Goal: Use online tool/utility: Utilize a website feature to perform a specific function

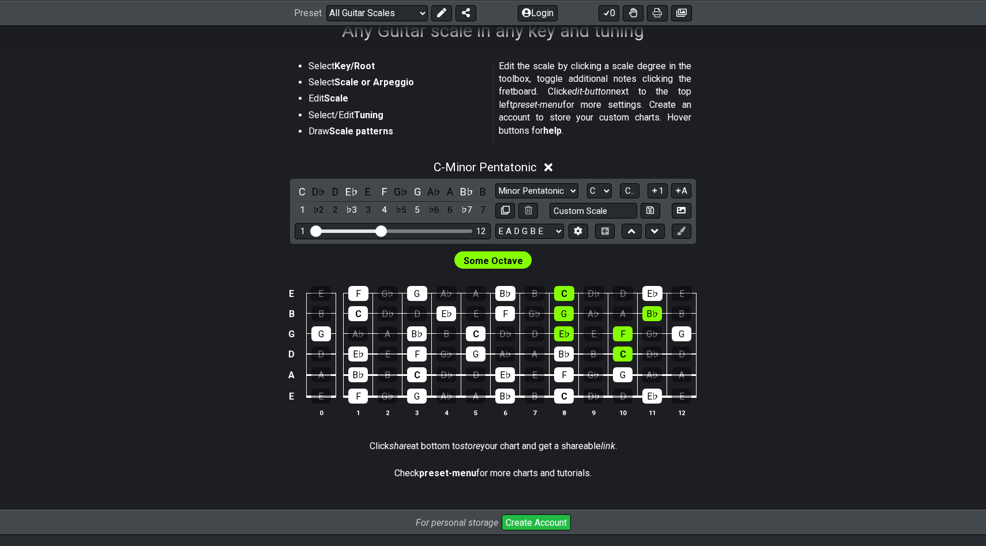
scroll to position [203, 0]
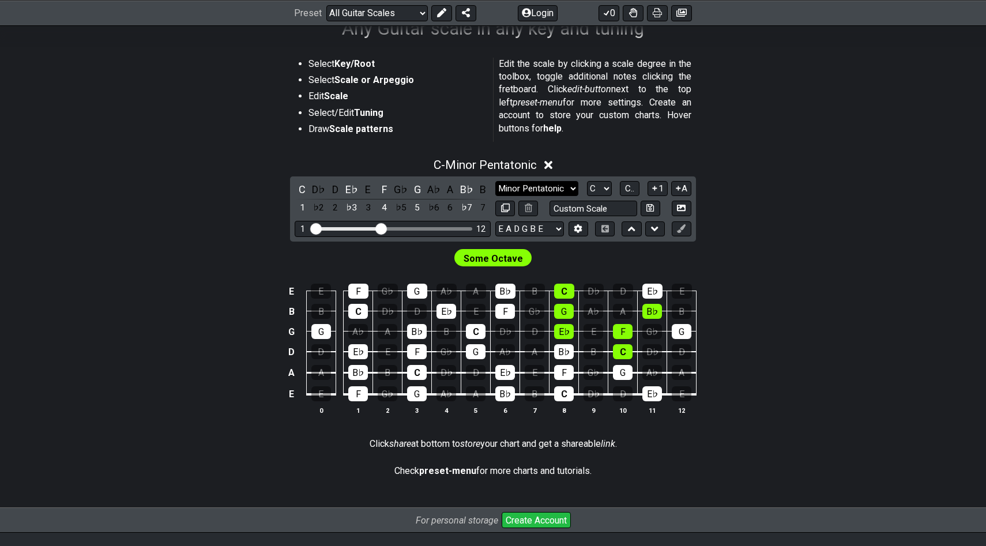
click at [523, 192] on select "Minor Pentatonic Root Minor Pentatonic Major Pentatonic Minor Blues Major Blues…" at bounding box center [536, 189] width 83 height 16
select select "Major"
click at [495, 181] on select "Minor Pentatonic Root Minor Pentatonic Major Pentatonic Minor Blues Major Blues…" at bounding box center [536, 189] width 83 height 16
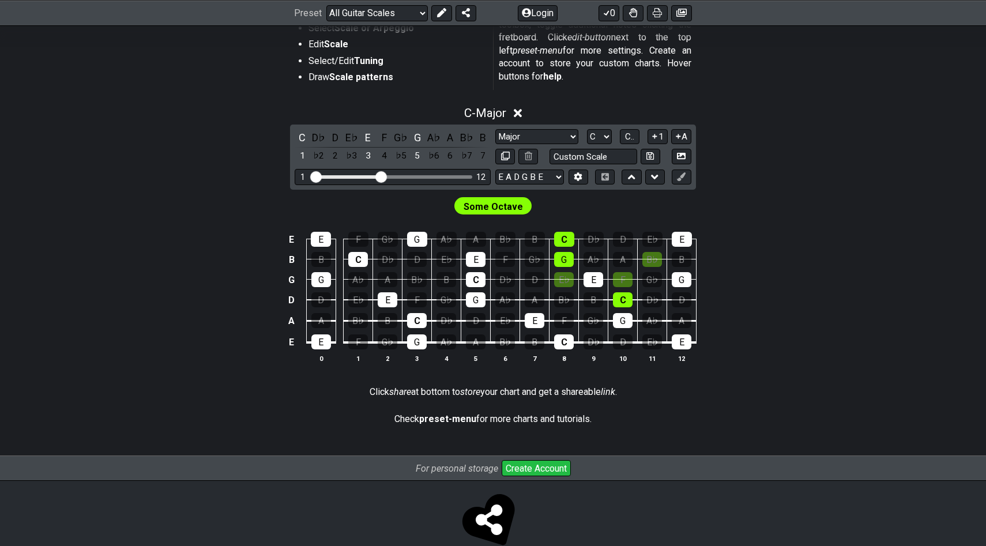
scroll to position [251, 0]
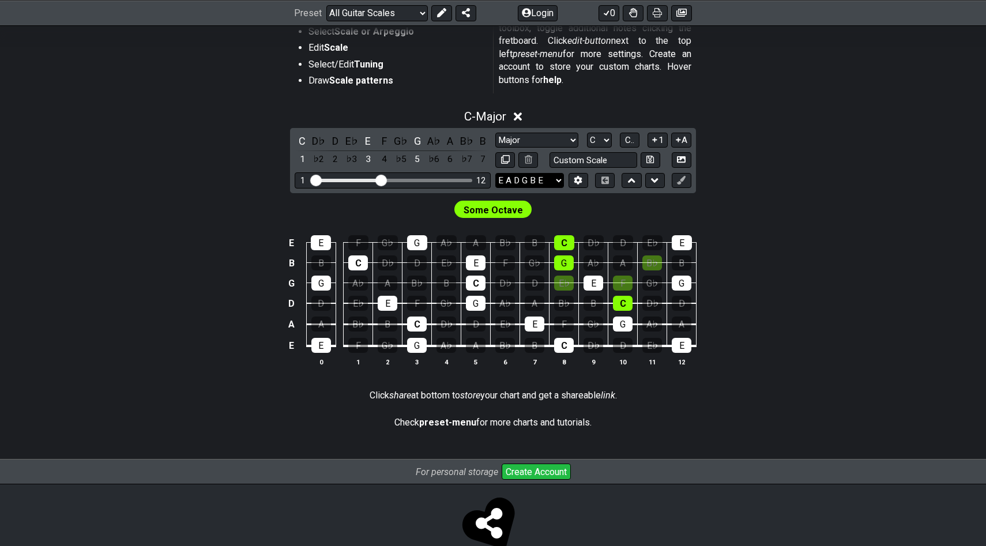
click at [541, 179] on select "E A D G B E E A D G B E E A D G B E B E A D F♯ B A D G C E A D A D G B E E♭ A♭ …" at bounding box center [529, 181] width 69 height 16
click at [628, 179] on icon at bounding box center [631, 181] width 7 height 12
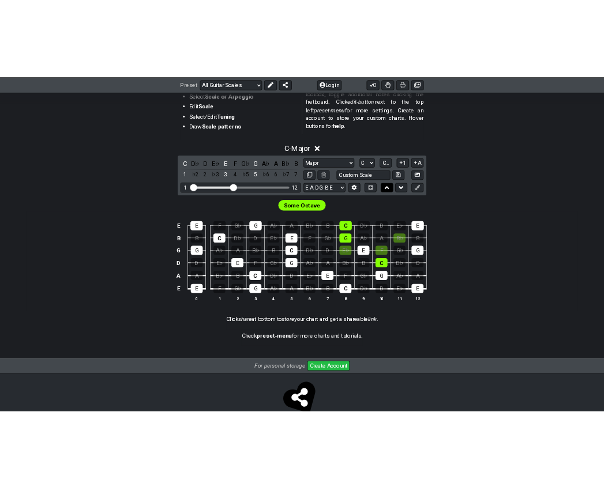
scroll to position [153, 0]
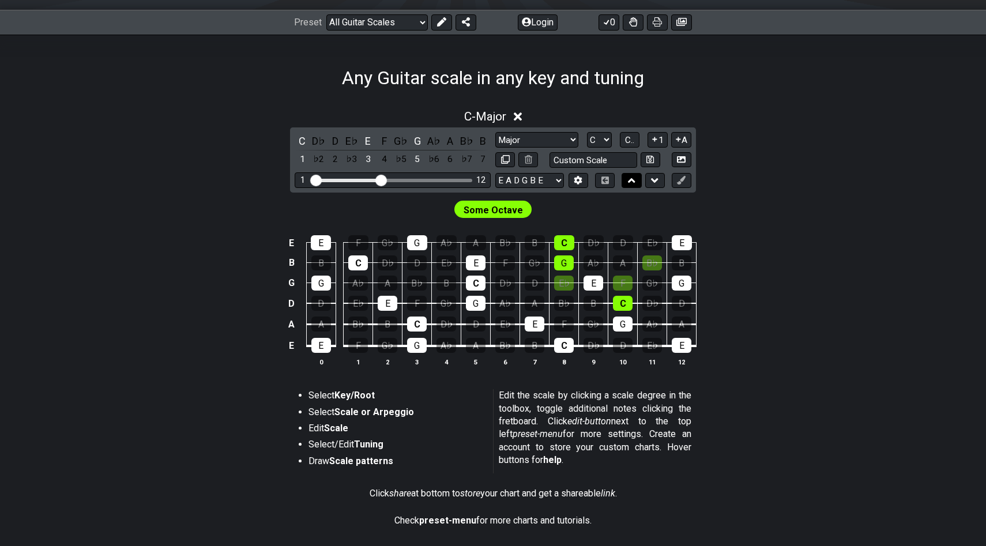
click at [638, 179] on button at bounding box center [631, 181] width 20 height 16
click at [632, 176] on icon at bounding box center [631, 181] width 7 height 12
click at [654, 178] on icon at bounding box center [654, 181] width 7 height 12
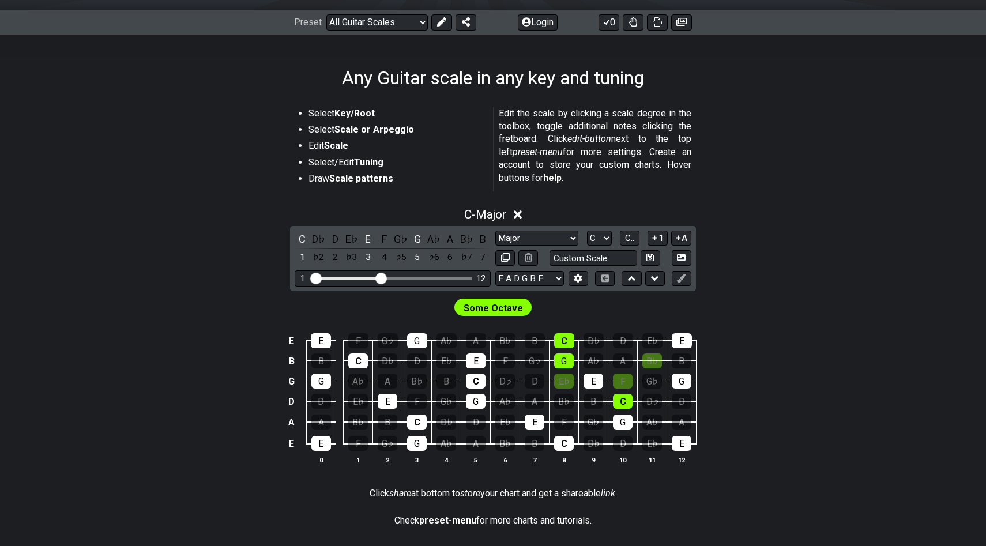
click at [403, 273] on div "1 12" at bounding box center [393, 278] width 196 height 16
drag, startPoint x: 380, startPoint y: 275, endPoint x: 413, endPoint y: 277, distance: 32.9
click at [413, 277] on input "Visible fret range" at bounding box center [393, 277] width 164 height 0
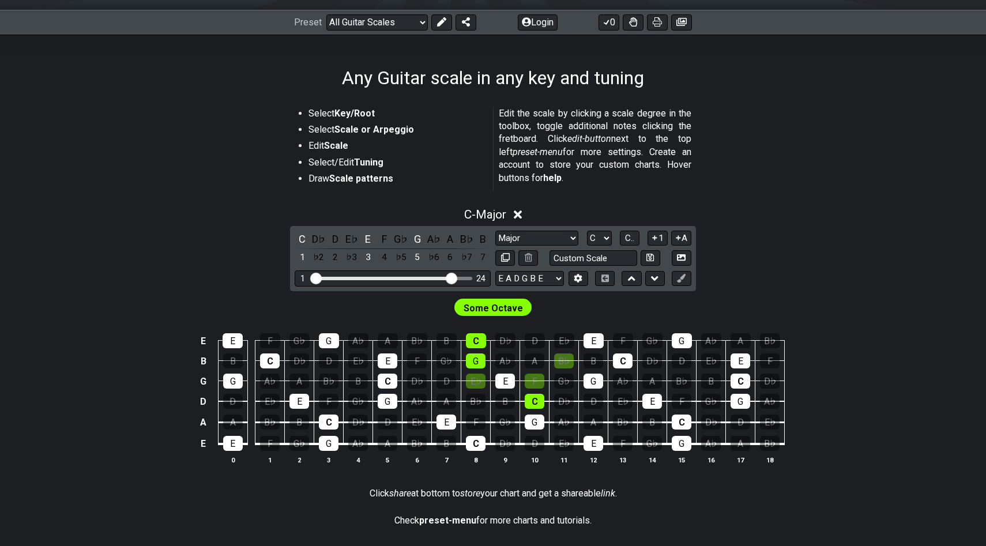
drag, startPoint x: 413, startPoint y: 277, endPoint x: 449, endPoint y: 282, distance: 36.2
click at [449, 282] on div "1 24" at bounding box center [393, 278] width 196 height 16
click at [473, 282] on div "1 24" at bounding box center [393, 278] width 196 height 16
click at [489, 321] on td "C" at bounding box center [475, 331] width 29 height 20
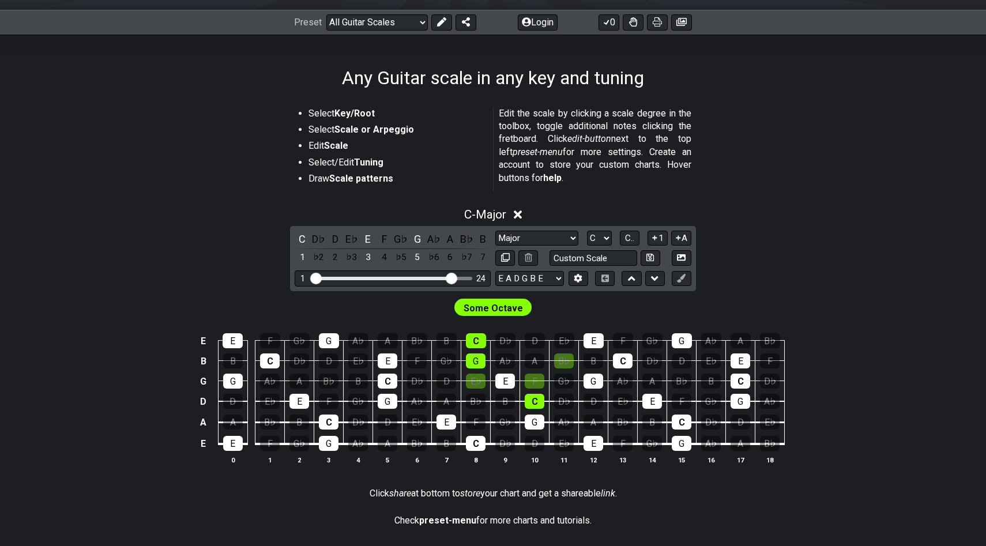
click at [489, 311] on span "Some Octave" at bounding box center [492, 308] width 59 height 17
click at [489, 310] on span "Some Octave" at bounding box center [492, 308] width 59 height 17
click at [606, 242] on select "A♭ A A♯ B♭ B C C♯ D♭ D D♯ E♭ E F F♯ G♭ G G♯" at bounding box center [599, 239] width 25 height 16
click at [373, 135] on li "Select Scale or Arpeggio" at bounding box center [396, 131] width 176 height 16
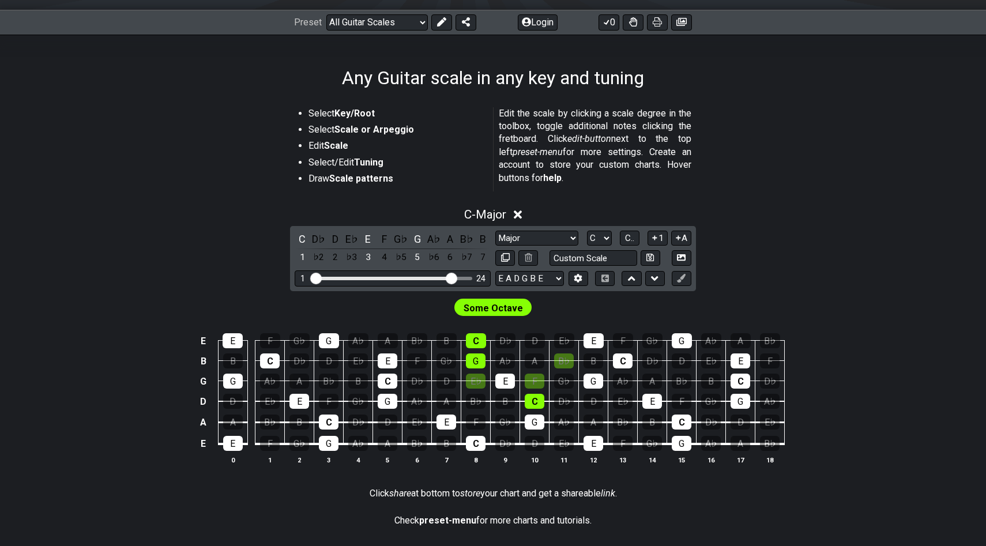
click at [385, 129] on strong "Scale or Arpeggio" at bounding box center [374, 129] width 80 height 11
click at [533, 220] on div "C - Major" at bounding box center [492, 211] width 899 height 21
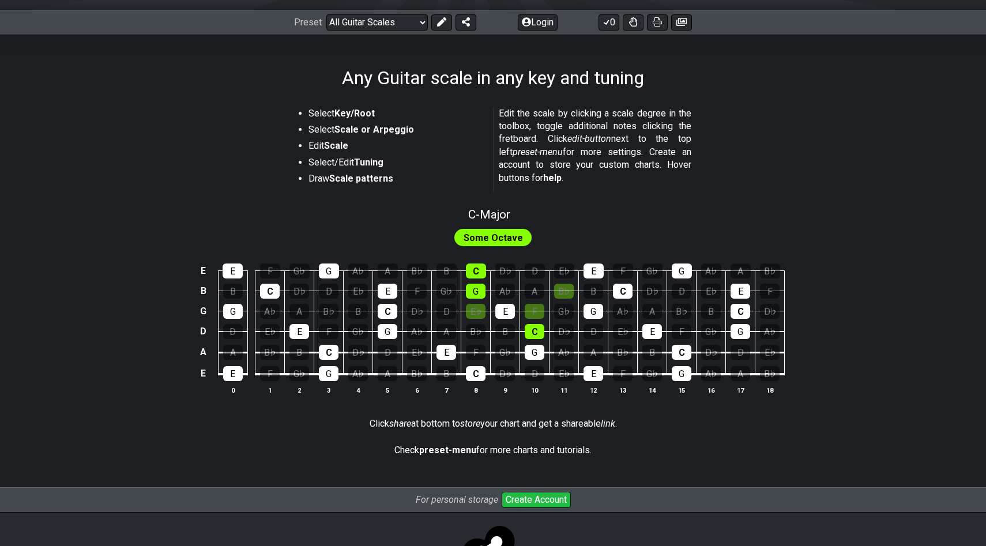
click at [603, 228] on div "Some Octave" at bounding box center [492, 235] width 899 height 28
